Goal: Transaction & Acquisition: Book appointment/travel/reservation

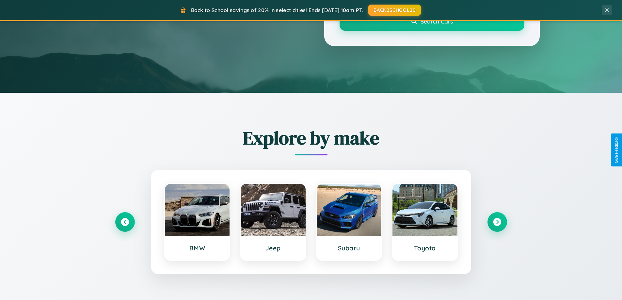
scroll to position [1049, 0]
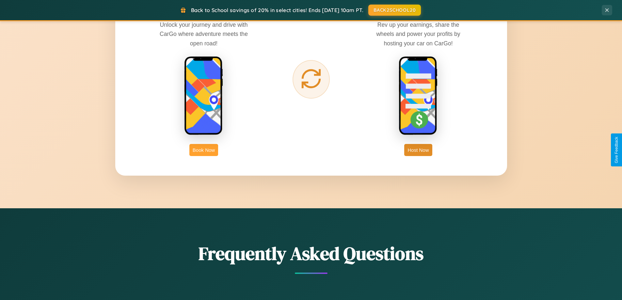
click at [204, 150] on button "Book Now" at bounding box center [203, 150] width 29 height 12
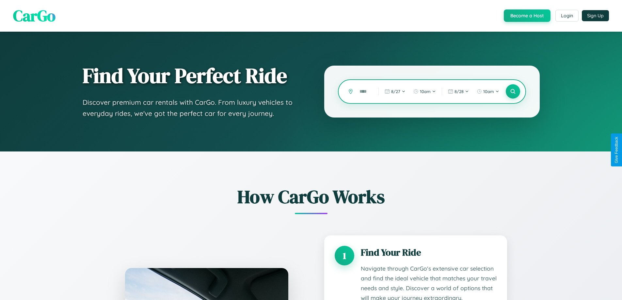
click at [364, 91] on input "text" at bounding box center [364, 91] width 16 height 11
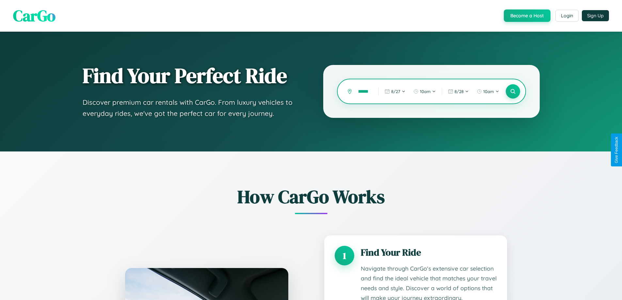
scroll to position [0, 6]
type input "******"
click at [513, 91] on icon at bounding box center [513, 92] width 6 height 6
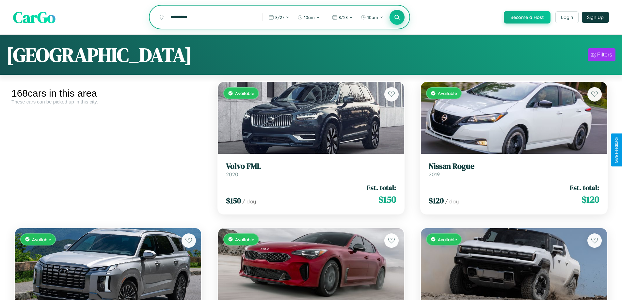
click at [397, 18] on icon at bounding box center [397, 17] width 6 height 6
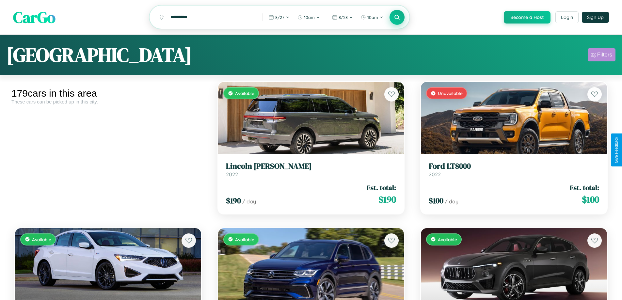
click at [602, 56] on div "Filters" at bounding box center [604, 55] width 15 height 7
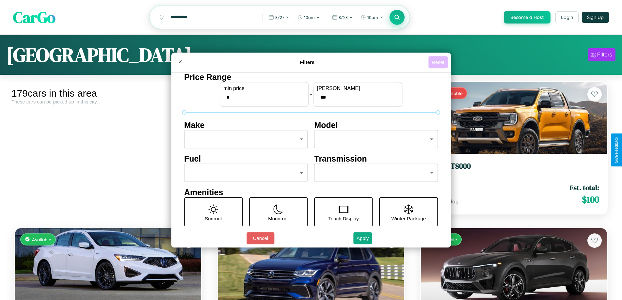
click at [439, 62] on button "Reset" at bounding box center [437, 62] width 19 height 12
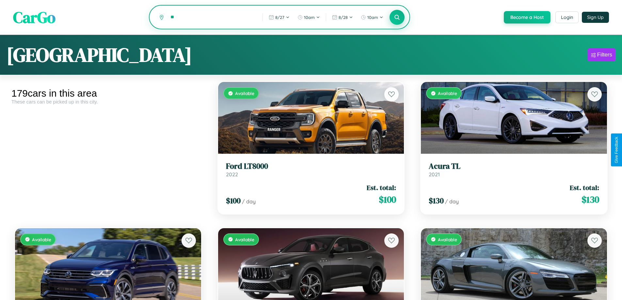
type input "*"
type input "*******"
click at [397, 17] on icon at bounding box center [397, 17] width 6 height 6
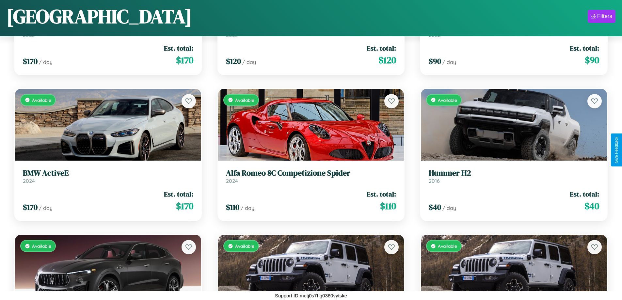
scroll to position [1993, 0]
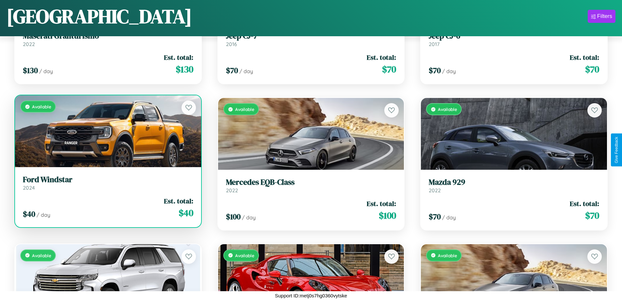
click at [107, 185] on link "Ford Windstar 2024" at bounding box center [108, 183] width 170 height 16
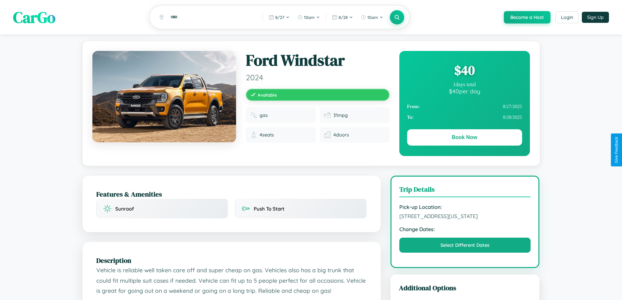
scroll to position [71, 0]
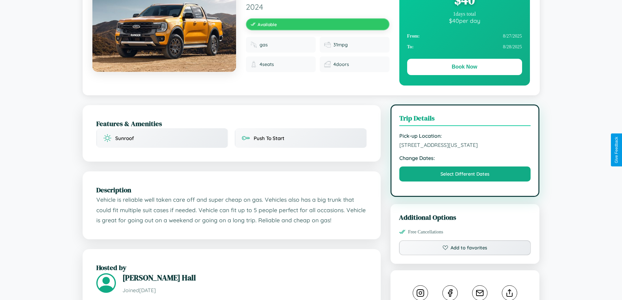
click at [465, 148] on span "6299 Church Street Atlanta Georgia 40939 United States" at bounding box center [465, 145] width 132 height 7
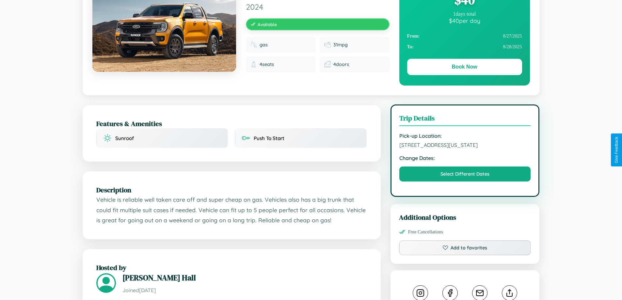
click at [465, 148] on span "6299 Church Street Atlanta Georgia 40939 United States" at bounding box center [465, 145] width 132 height 7
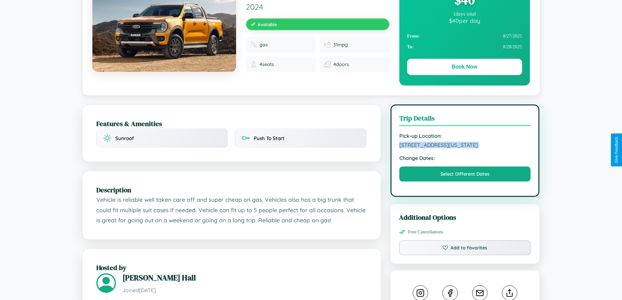
click at [465, 148] on span "6299 Church Street Atlanta Georgia 40939 United States" at bounding box center [465, 145] width 132 height 7
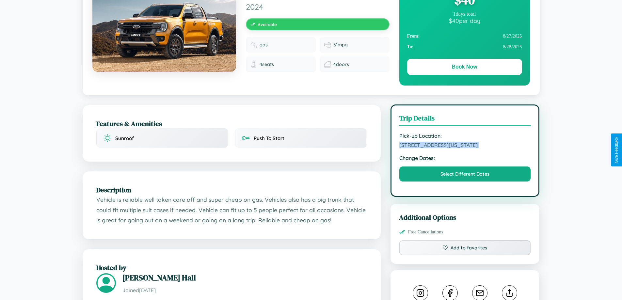
click at [465, 148] on span "6299 Church Street Atlanta Georgia 40939 United States" at bounding box center [465, 145] width 132 height 7
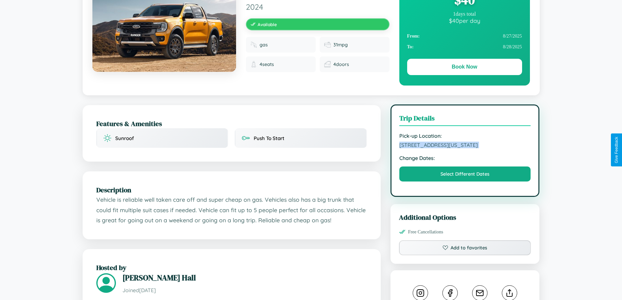
click at [465, 148] on span "6299 Church Street Atlanta Georgia 40939 United States" at bounding box center [465, 145] width 132 height 7
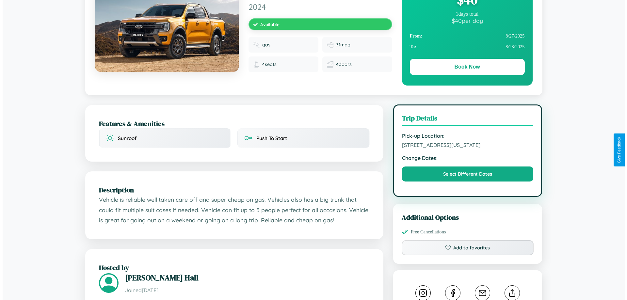
scroll to position [0, 0]
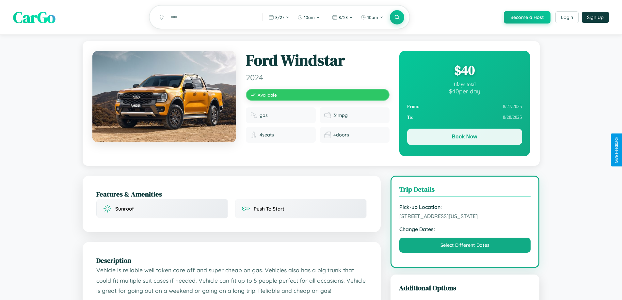
click at [464, 138] on button "Book Now" at bounding box center [464, 137] width 115 height 16
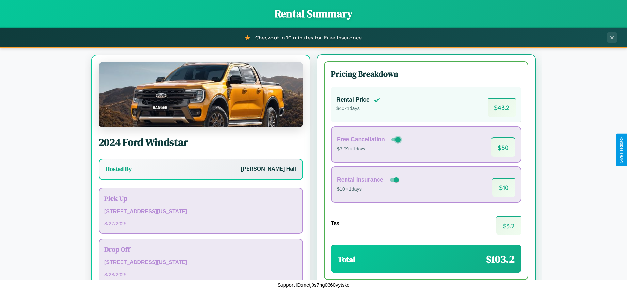
scroll to position [30, 0]
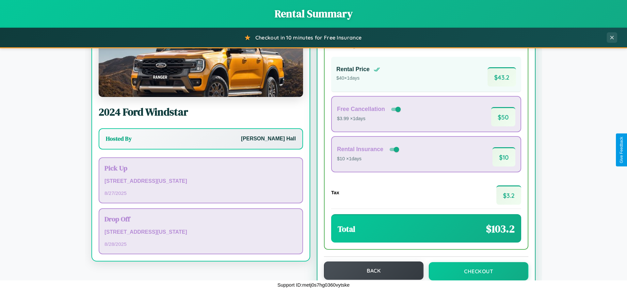
click at [371, 271] on button "Back" at bounding box center [374, 271] width 100 height 18
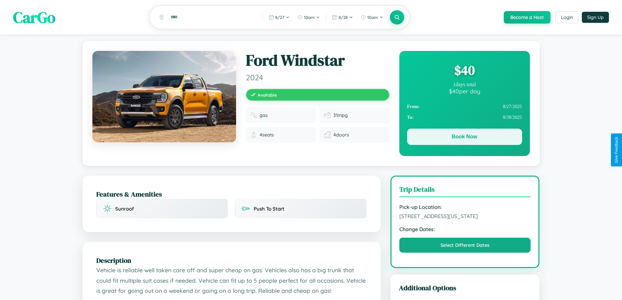
click at [464, 138] on button "Book Now" at bounding box center [464, 137] width 115 height 16
